Goal: Check status: Check status

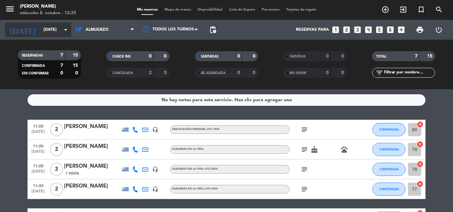
scroll to position [66, 0]
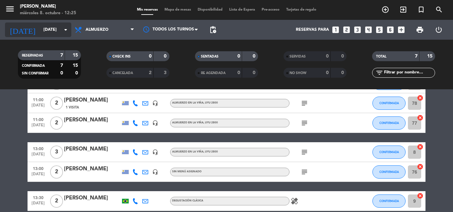
click at [65, 29] on icon "arrow_drop_down" at bounding box center [66, 30] width 8 height 8
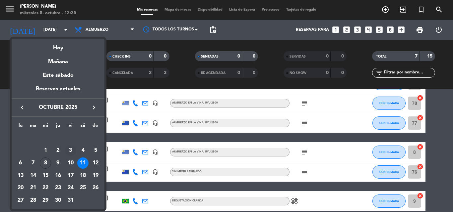
click at [72, 152] on div "3" at bounding box center [70, 150] width 11 height 11
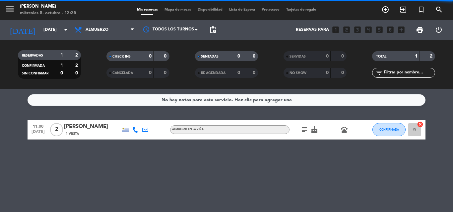
scroll to position [0, 0]
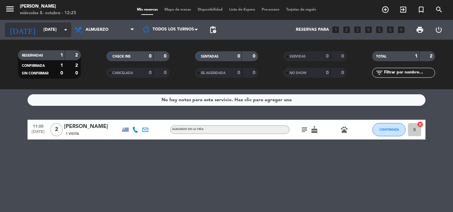
click at [65, 31] on icon "arrow_drop_down" at bounding box center [66, 30] width 8 height 8
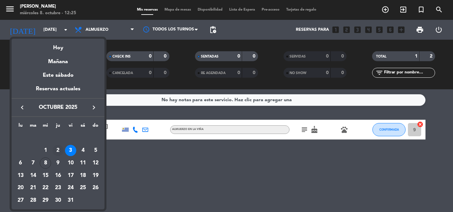
click at [57, 151] on div "2" at bounding box center [57, 150] width 11 height 11
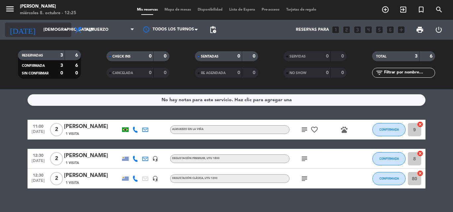
click at [68, 28] on icon "arrow_drop_down" at bounding box center [66, 30] width 8 height 8
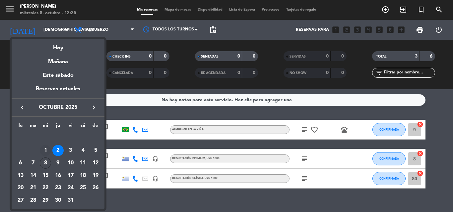
click at [47, 150] on div "1" at bounding box center [45, 150] width 11 height 11
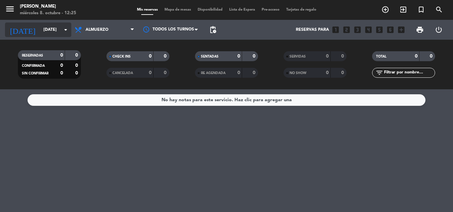
click at [66, 30] on icon "arrow_drop_down" at bounding box center [66, 30] width 8 height 8
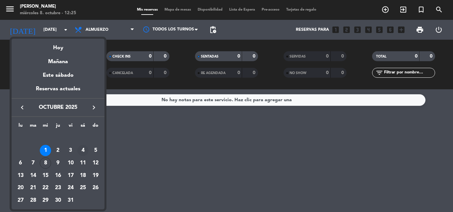
click at [85, 151] on div "4" at bounding box center [82, 150] width 11 height 11
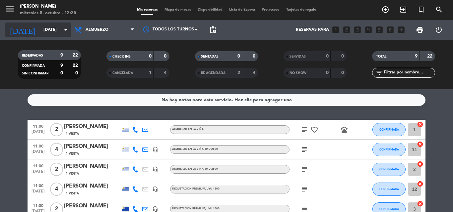
click at [66, 34] on input "[DATE]" at bounding box center [68, 29] width 56 height 11
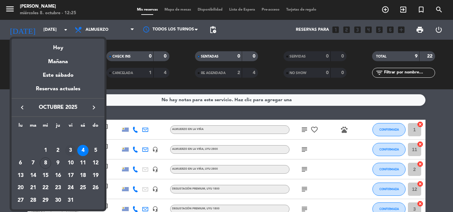
click at [73, 150] on div "3" at bounding box center [70, 150] width 11 height 11
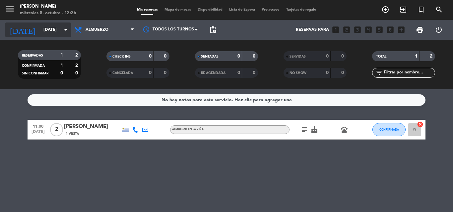
click at [67, 30] on icon "arrow_drop_down" at bounding box center [66, 30] width 8 height 8
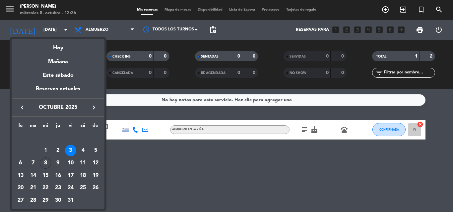
click at [23, 111] on icon "keyboard_arrow_left" at bounding box center [22, 108] width 8 height 8
click at [95, 108] on icon "keyboard_arrow_right" at bounding box center [94, 108] width 8 height 8
click at [59, 149] on div "2" at bounding box center [57, 150] width 11 height 11
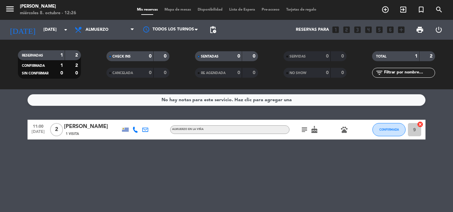
type input "[DEMOGRAPHIC_DATA][DATE]"
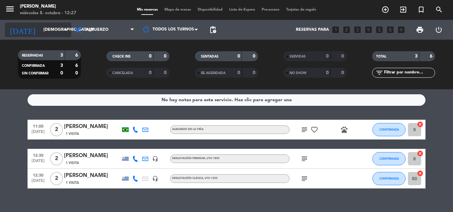
click at [66, 32] on icon "arrow_drop_down" at bounding box center [66, 30] width 8 height 8
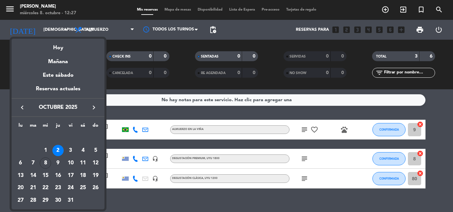
click at [127, 196] on div at bounding box center [226, 106] width 453 height 212
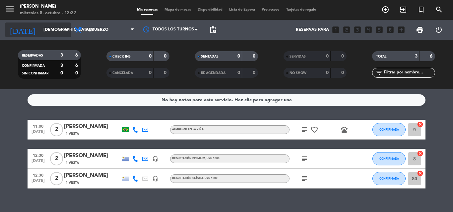
click at [70, 28] on input "[DEMOGRAPHIC_DATA][DATE]" at bounding box center [68, 29] width 56 height 11
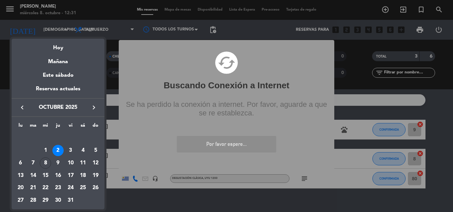
click at [346, 37] on div at bounding box center [226, 106] width 453 height 212
